Goal: Task Accomplishment & Management: Complete application form

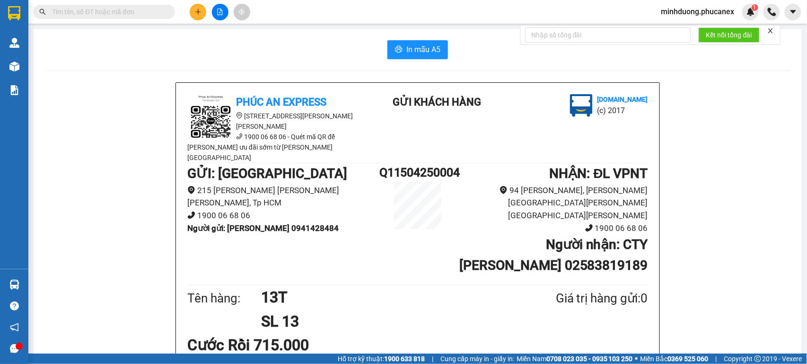
click at [127, 7] on input "text" at bounding box center [108, 12] width 112 height 10
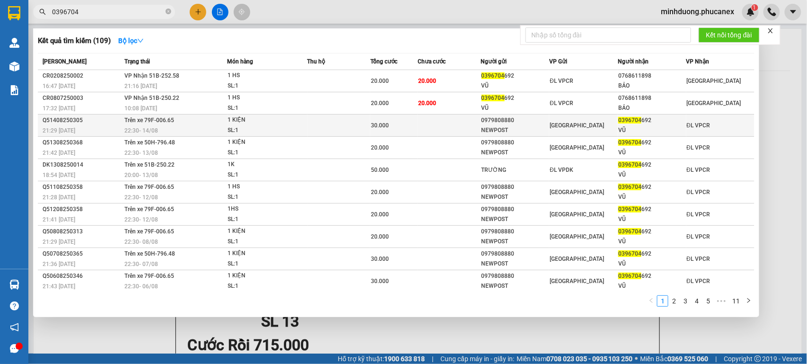
type input "0396704"
click at [220, 114] on td "Trên xe 79F-006.65 22:30 [DATE]" at bounding box center [174, 125] width 105 height 22
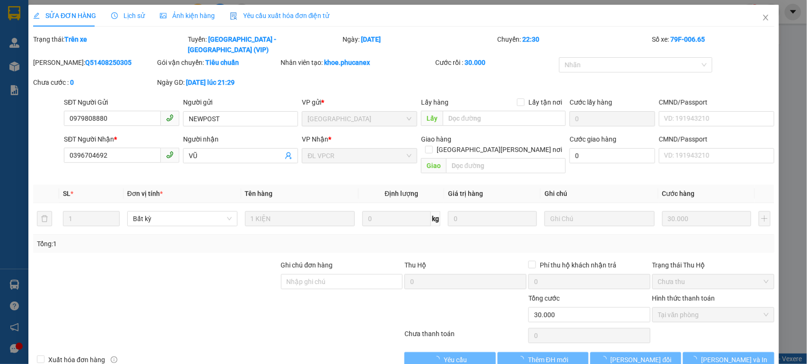
type input "0979808880"
type input "NEWPOST"
type input "0396704692"
type input "VŨ"
type input "30.000"
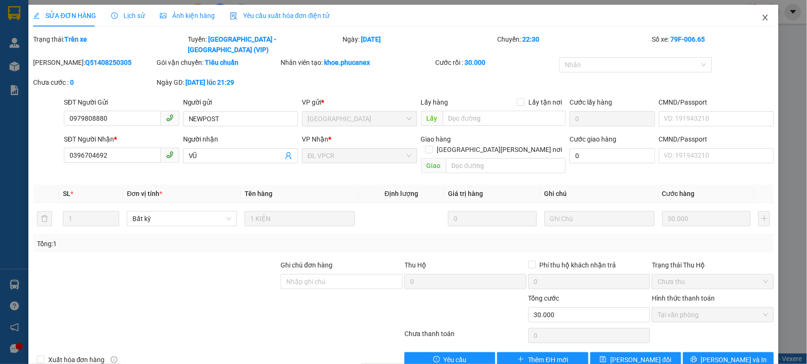
click at [752, 16] on span "Close" at bounding box center [765, 18] width 26 height 26
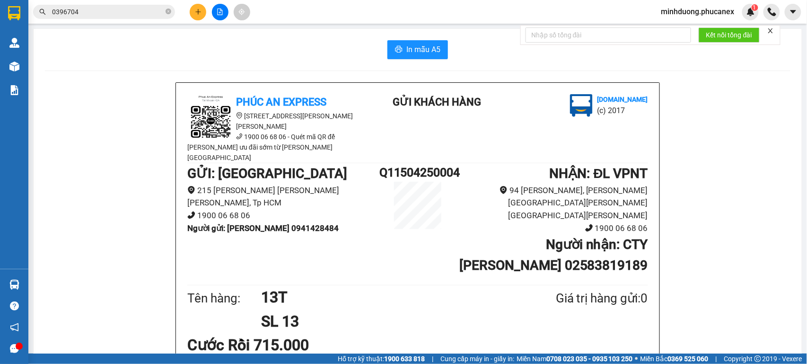
click at [114, 16] on input "0396704" at bounding box center [108, 12] width 112 height 10
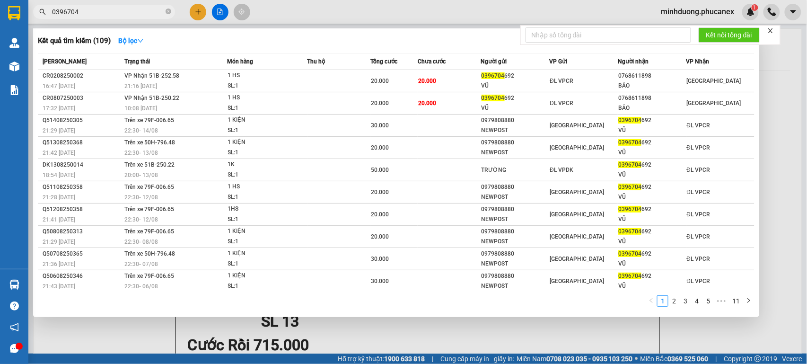
click at [114, 16] on input "0396704" at bounding box center [108, 12] width 112 height 10
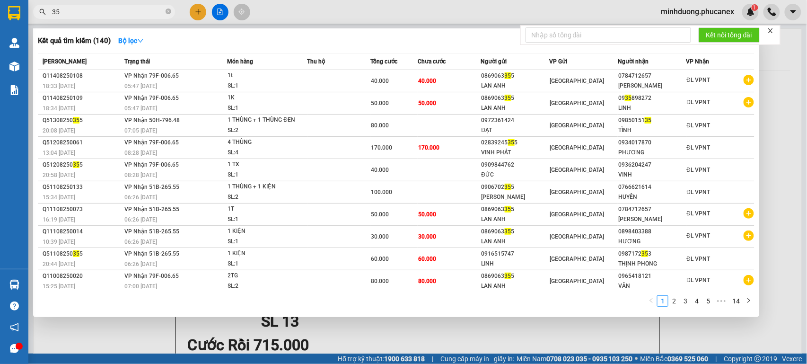
type input "3"
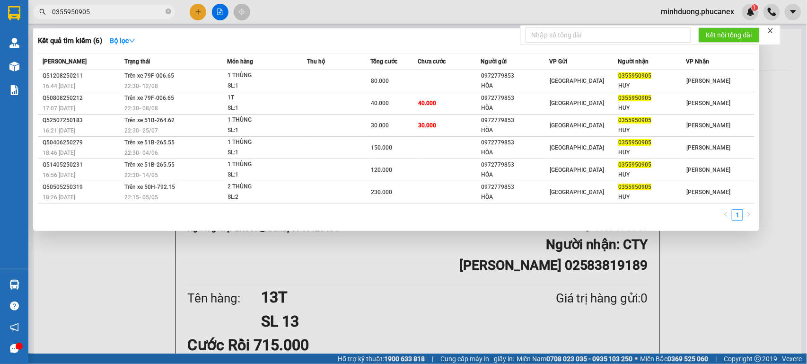
type input "0355950905"
